Goal: Transaction & Acquisition: Purchase product/service

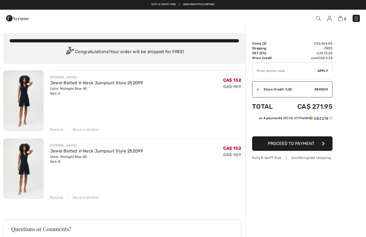
click at [328, 22] on div "2 Checkout" at bounding box center [258, 18] width 211 height 11
click at [330, 23] on div "2 Checkout" at bounding box center [258, 18] width 211 height 11
click at [327, 21] on img at bounding box center [329, 18] width 5 height 5
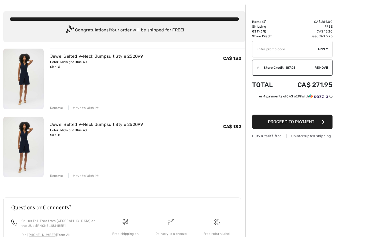
scroll to position [32, 0]
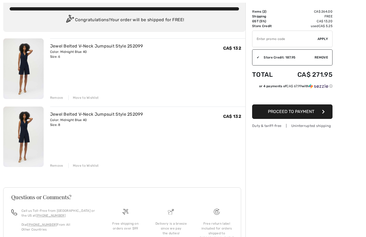
click at [310, 113] on span "Proceed to Payment" at bounding box center [291, 111] width 46 height 5
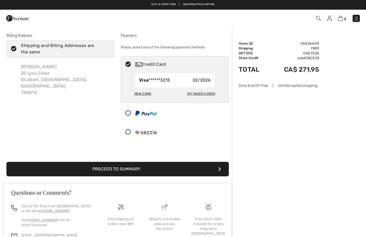
checkbox input "true"
click at [205, 97] on div "My Saved Cards" at bounding box center [201, 93] width 28 height 9
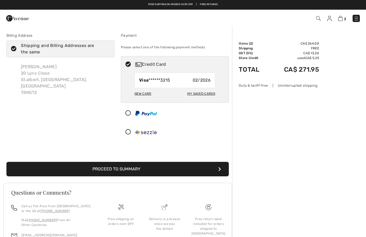
radio input "true"
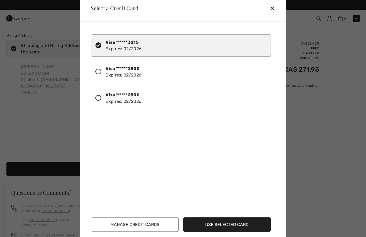
click at [99, 74] on icon at bounding box center [98, 71] width 6 height 6
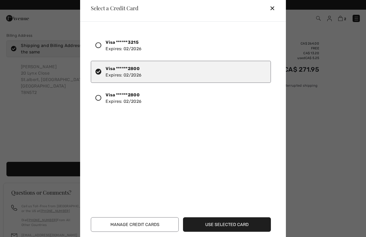
click at [237, 224] on button "Use Selected Card" at bounding box center [227, 224] width 88 height 14
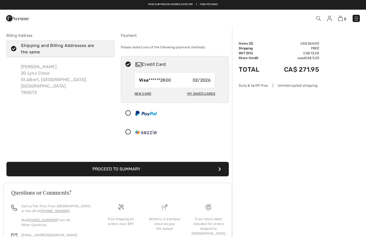
click at [180, 168] on button "Proceed to Summary" at bounding box center [117, 169] width 223 height 14
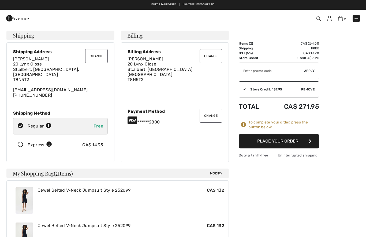
checkbox input "true"
click at [22, 143] on div "Express CA$ 14.95" at bounding box center [60, 144] width 95 height 17
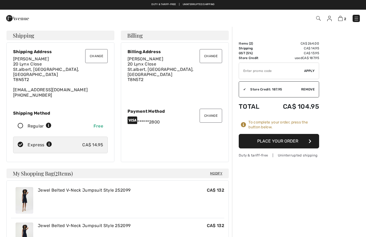
click at [277, 139] on button "Place Your Order" at bounding box center [279, 141] width 80 height 14
